Goal: Navigation & Orientation: Find specific page/section

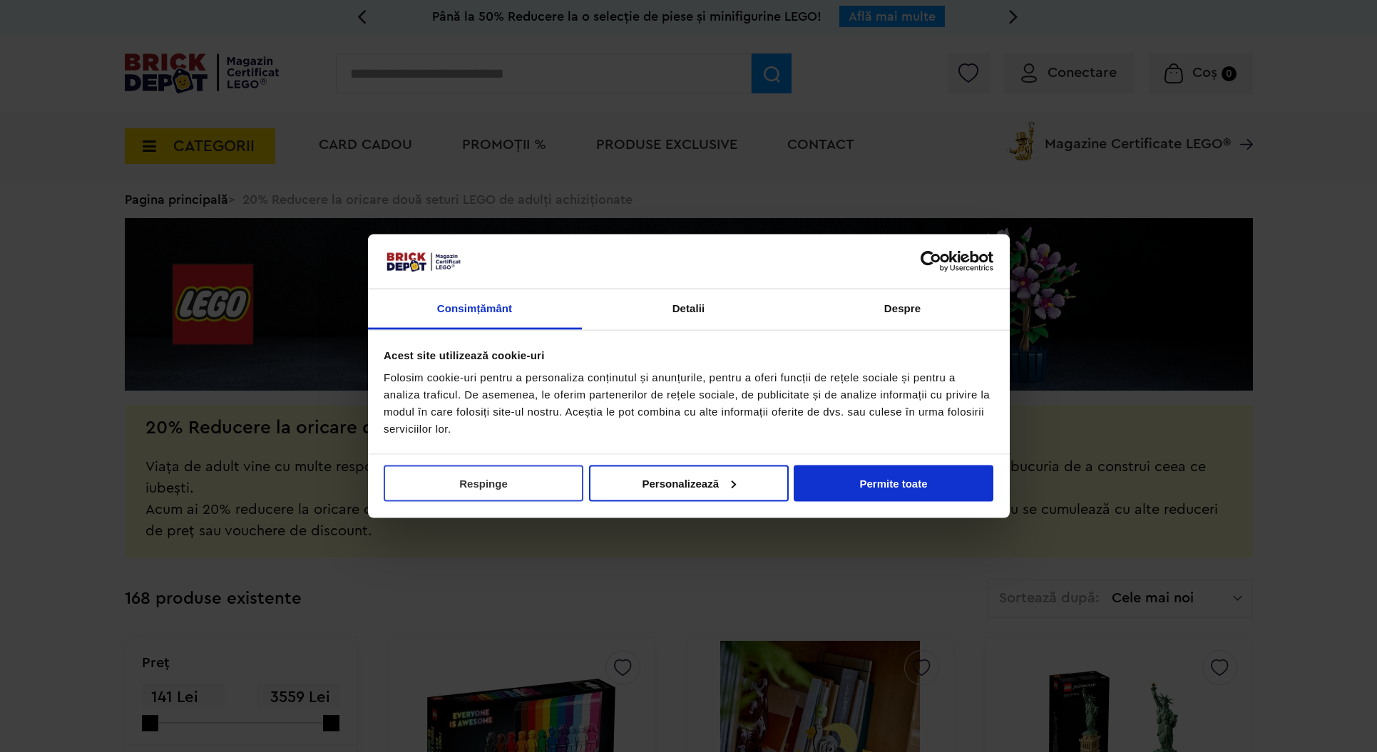
click at [491, 490] on button "Respinge" at bounding box center [484, 483] width 200 height 36
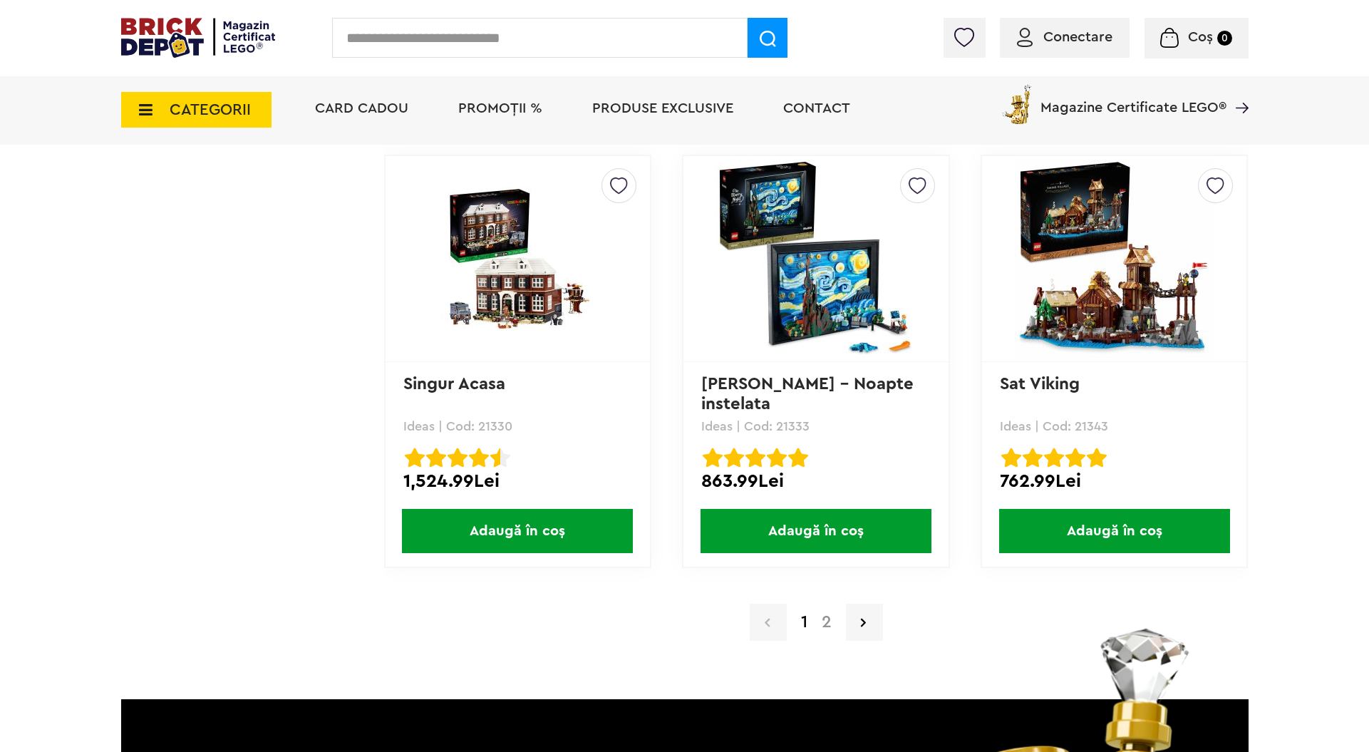
scroll to position [13830, 0]
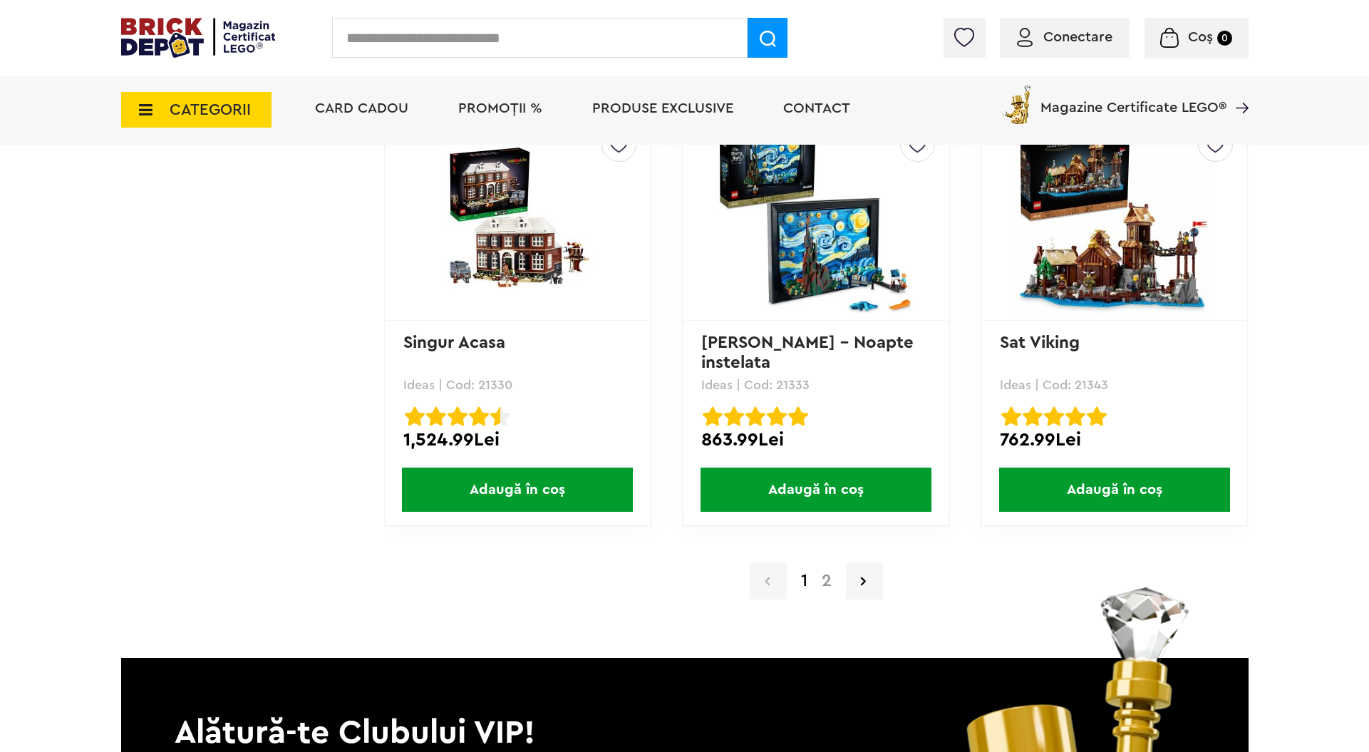
click at [828, 585] on link "2" at bounding box center [827, 580] width 24 height 17
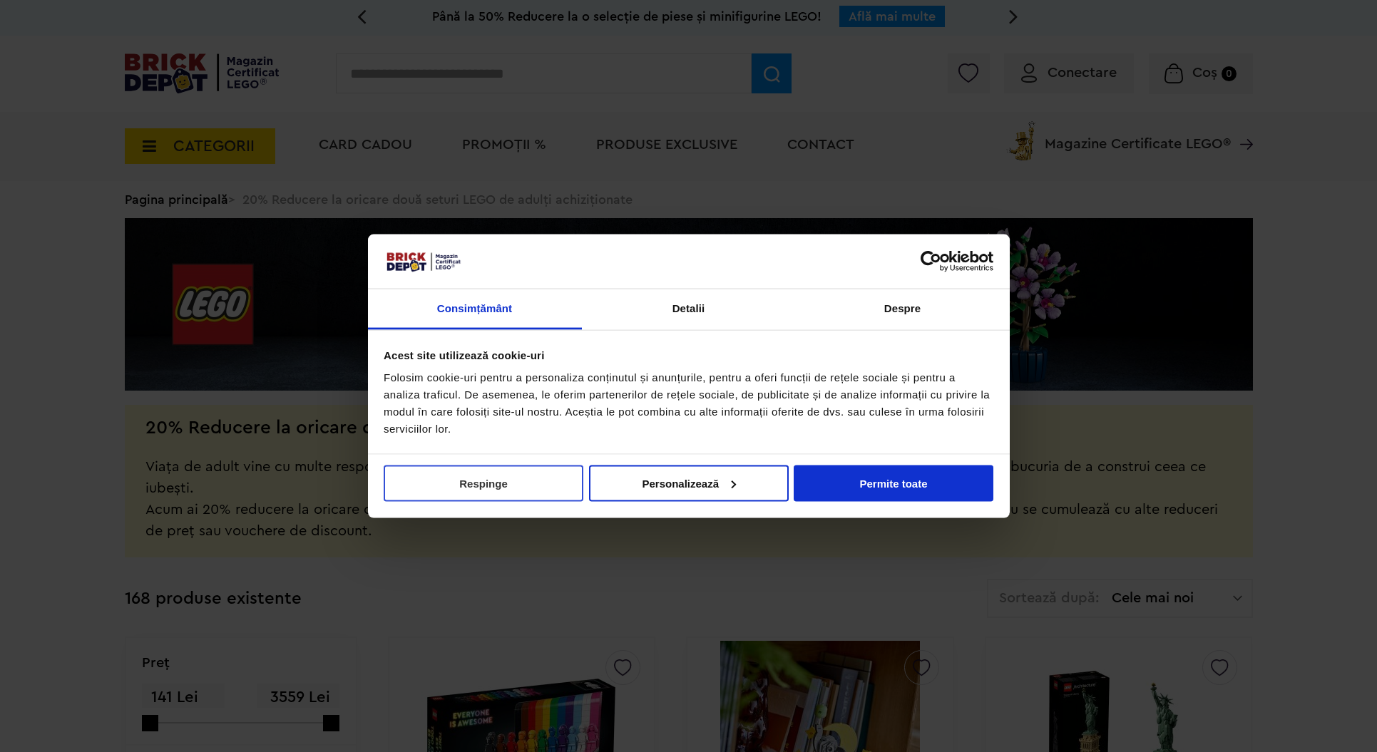
click at [521, 491] on button "Respinge" at bounding box center [484, 483] width 200 height 36
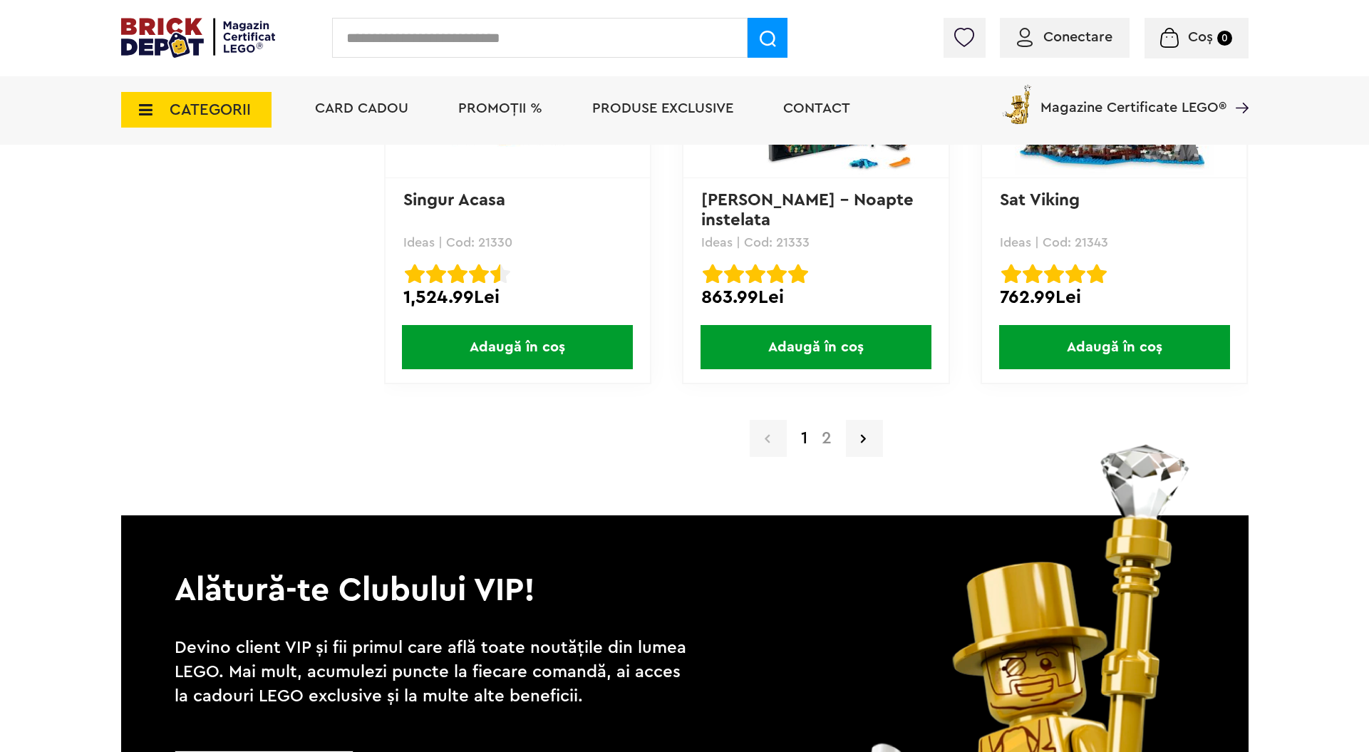
scroll to position [13687, 0]
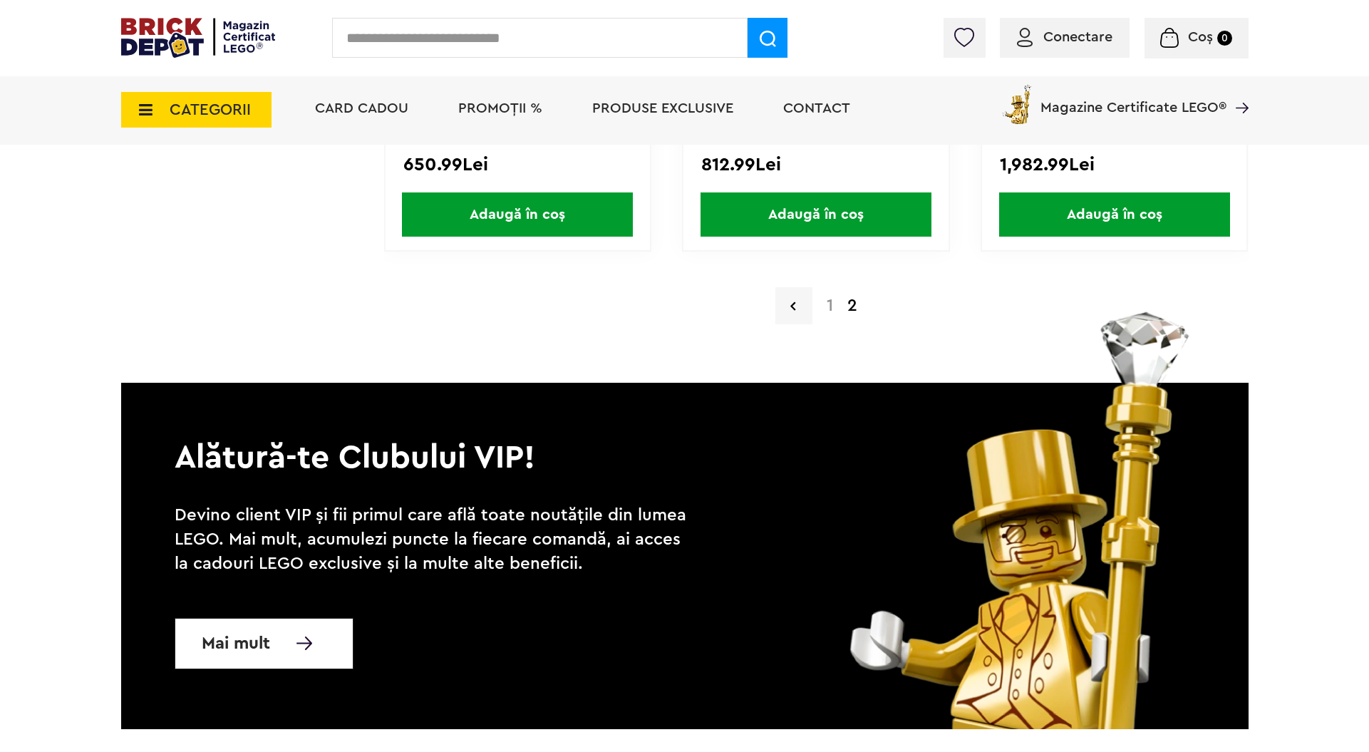
scroll to position [11452, 0]
